Goal: Task Accomplishment & Management: Manage account settings

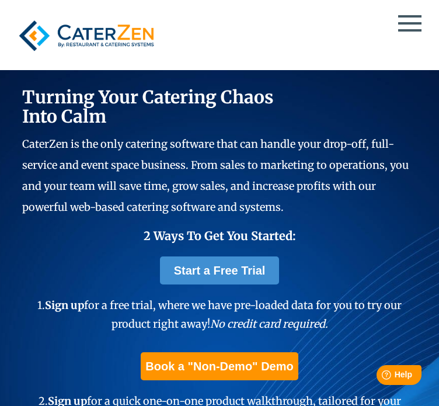
click at [228, 176] on link "Log in" at bounding box center [219, 186] width 413 height 20
click at [241, 176] on link "Log in" at bounding box center [219, 186] width 413 height 20
click at [243, 176] on link "Log in" at bounding box center [219, 186] width 413 height 20
